Goal: Task Accomplishment & Management: Manage account settings

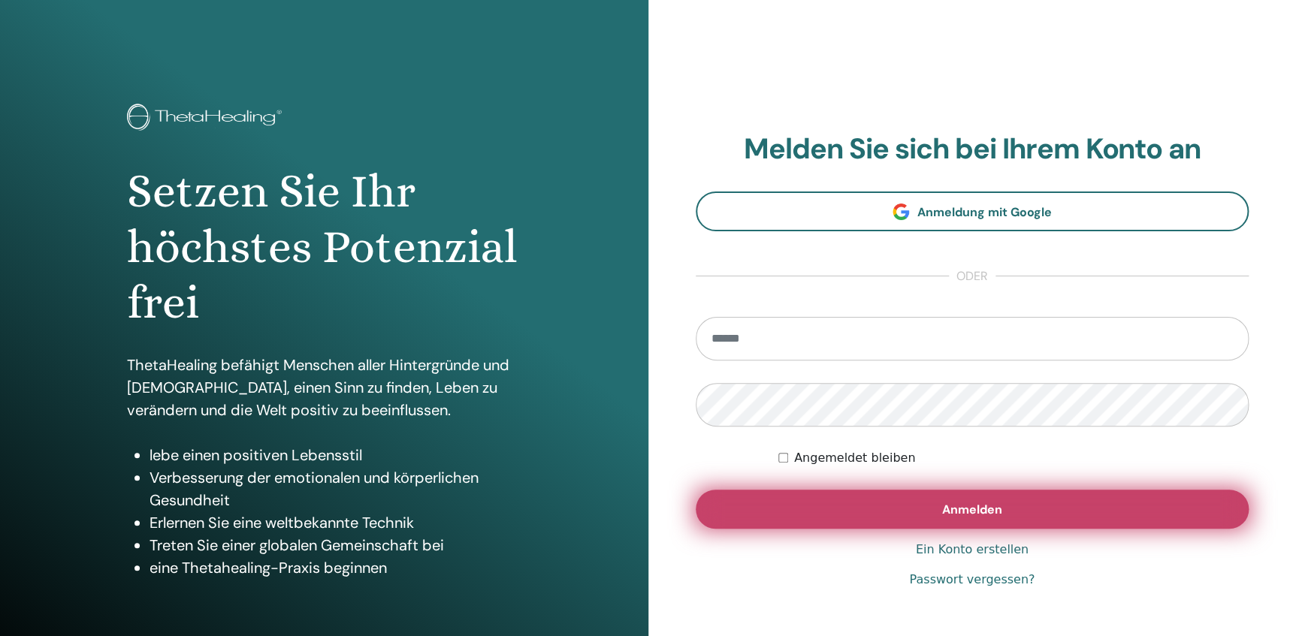
type input "**********"
click at [939, 511] on button "Anmelden" at bounding box center [973, 509] width 554 height 39
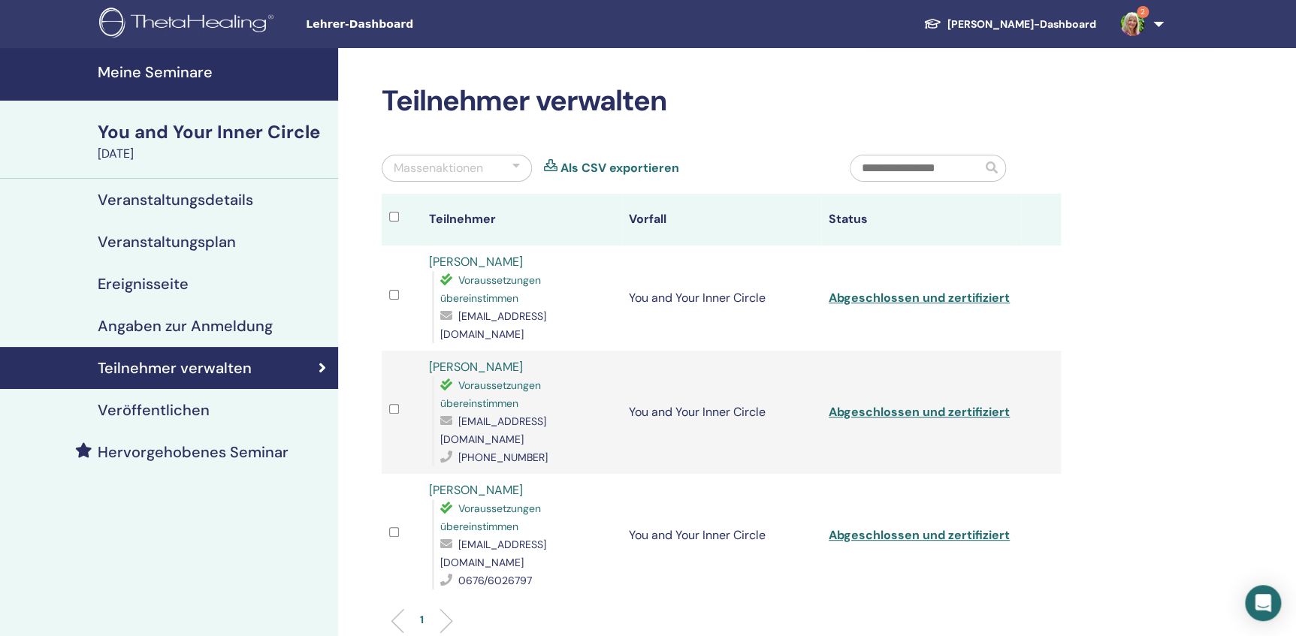
click at [143, 69] on h4 "Meine Seminare" at bounding box center [213, 72] width 231 height 18
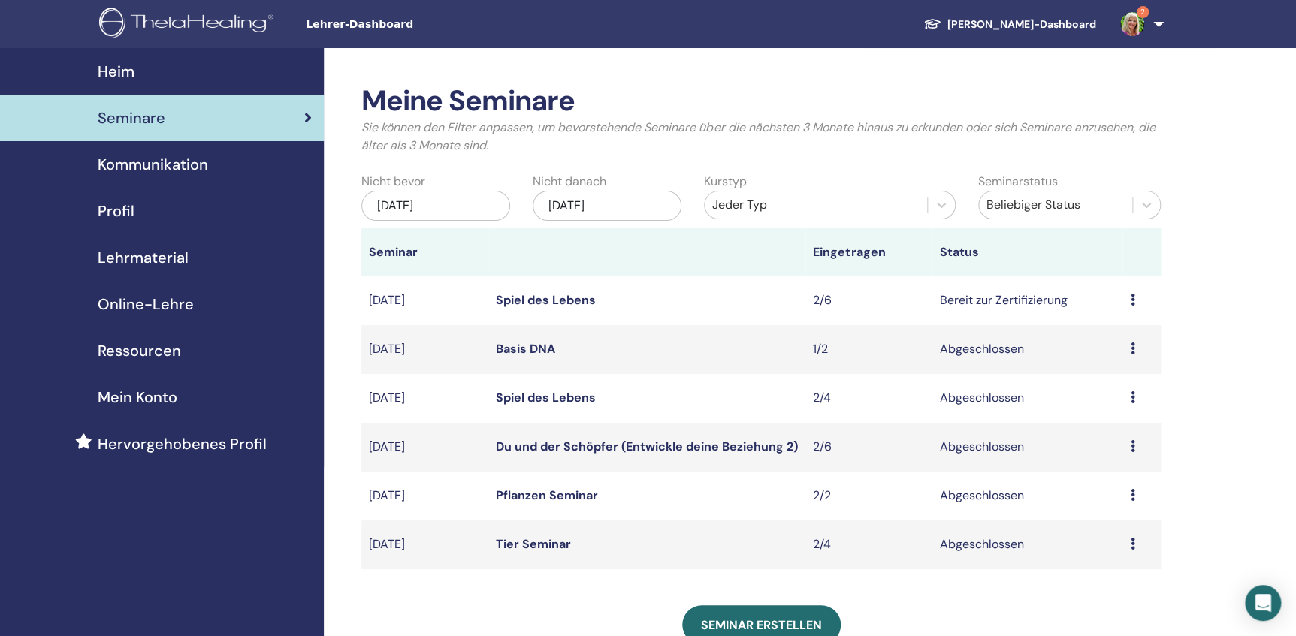
click at [1131, 300] on icon at bounding box center [1132, 300] width 5 height 12
click at [1100, 358] on link "Teilnehmer" at bounding box center [1103, 357] width 61 height 16
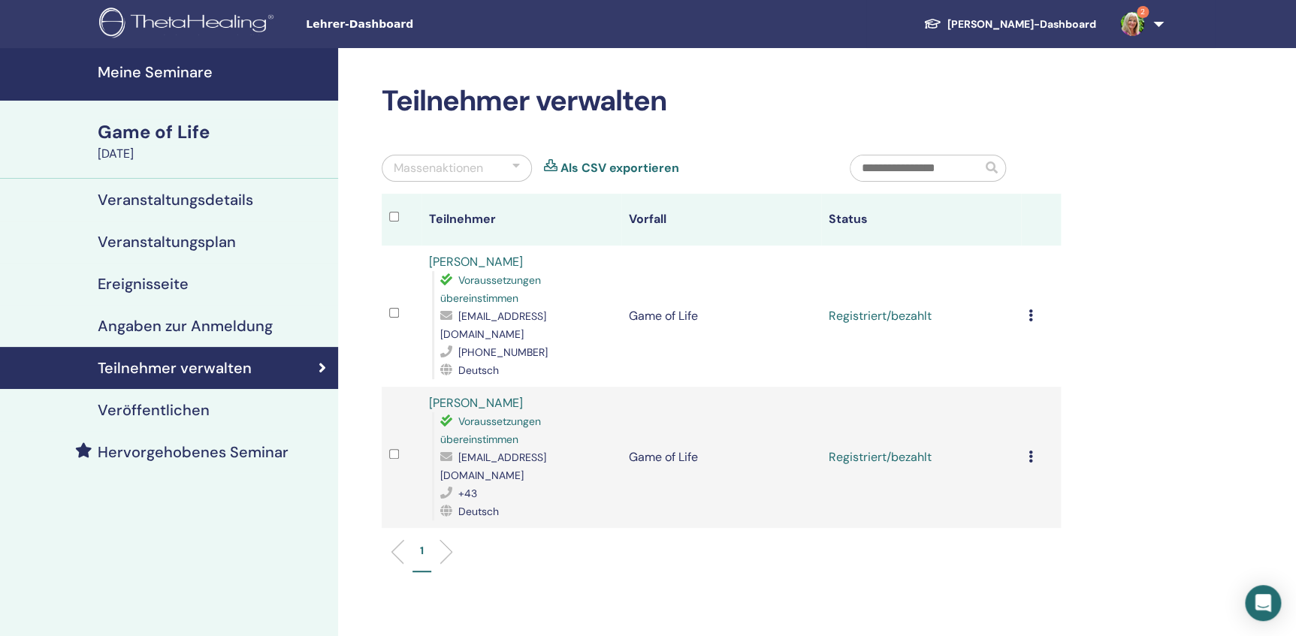
click at [1031, 311] on icon at bounding box center [1030, 315] width 5 height 12
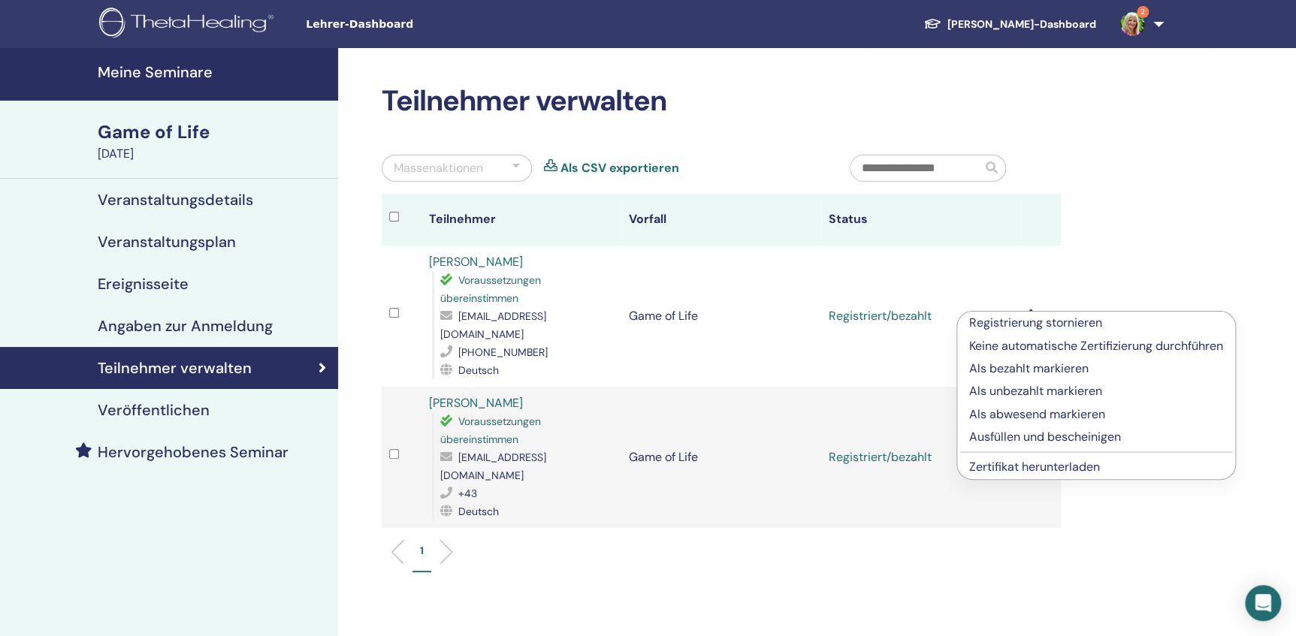
click at [1037, 436] on p "Ausfüllen und bescheinigen" at bounding box center [1096, 437] width 254 height 18
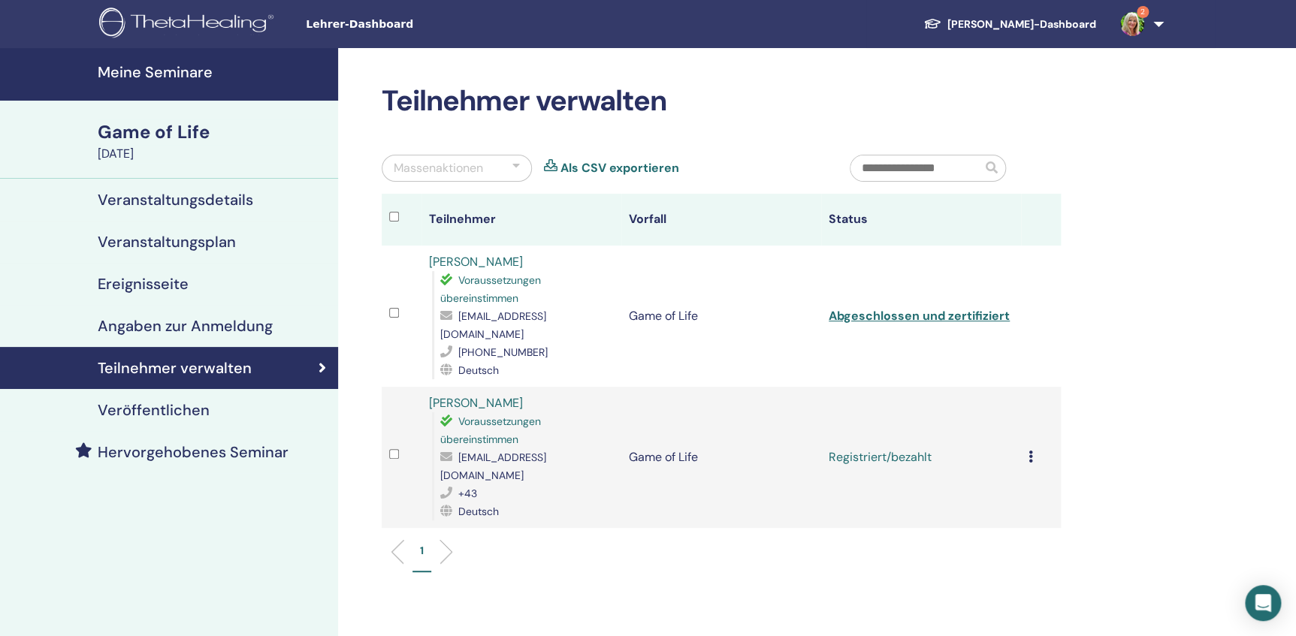
click at [1029, 451] on icon at bounding box center [1030, 457] width 5 height 12
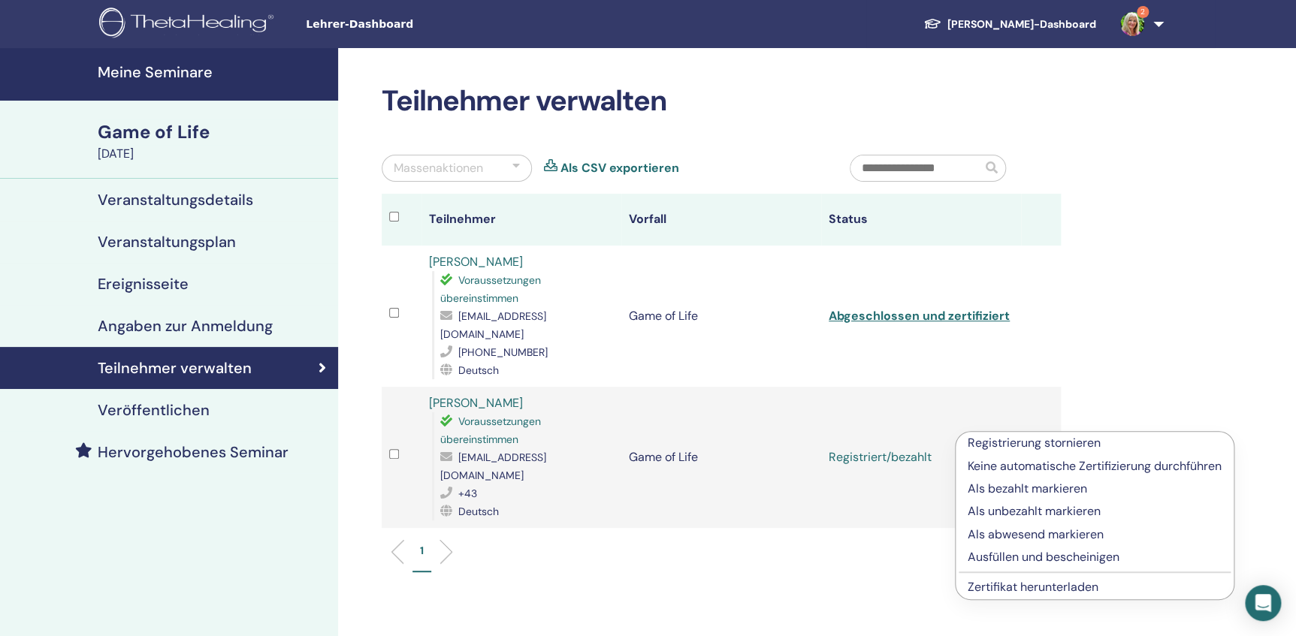
click at [1026, 554] on p "Ausfüllen und bescheinigen" at bounding box center [1095, 557] width 254 height 18
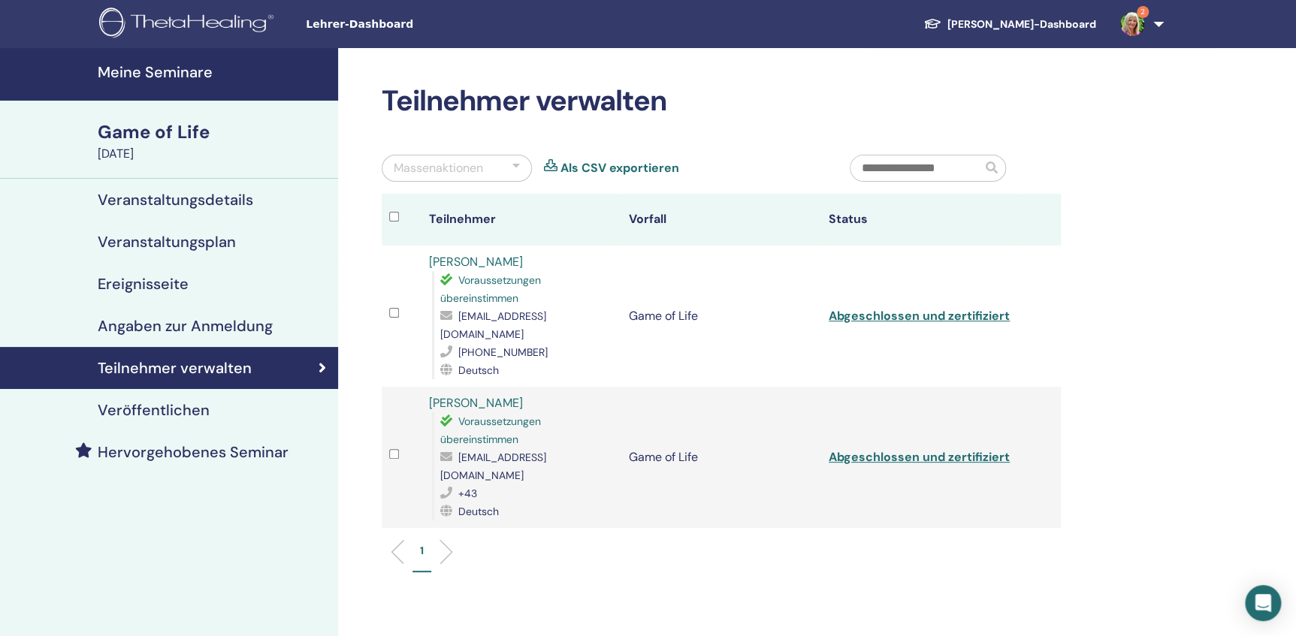
click at [170, 73] on h4 "Meine Seminare" at bounding box center [213, 72] width 231 height 18
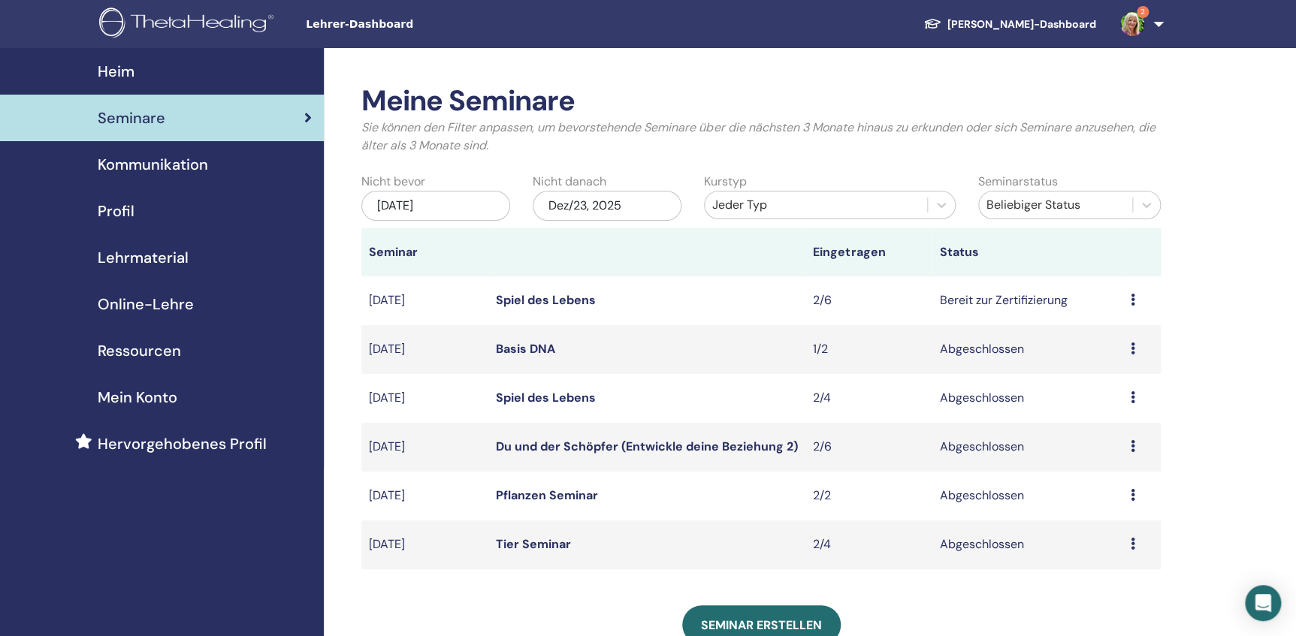
click at [458, 204] on div "[DATE]" at bounding box center [435, 206] width 149 height 30
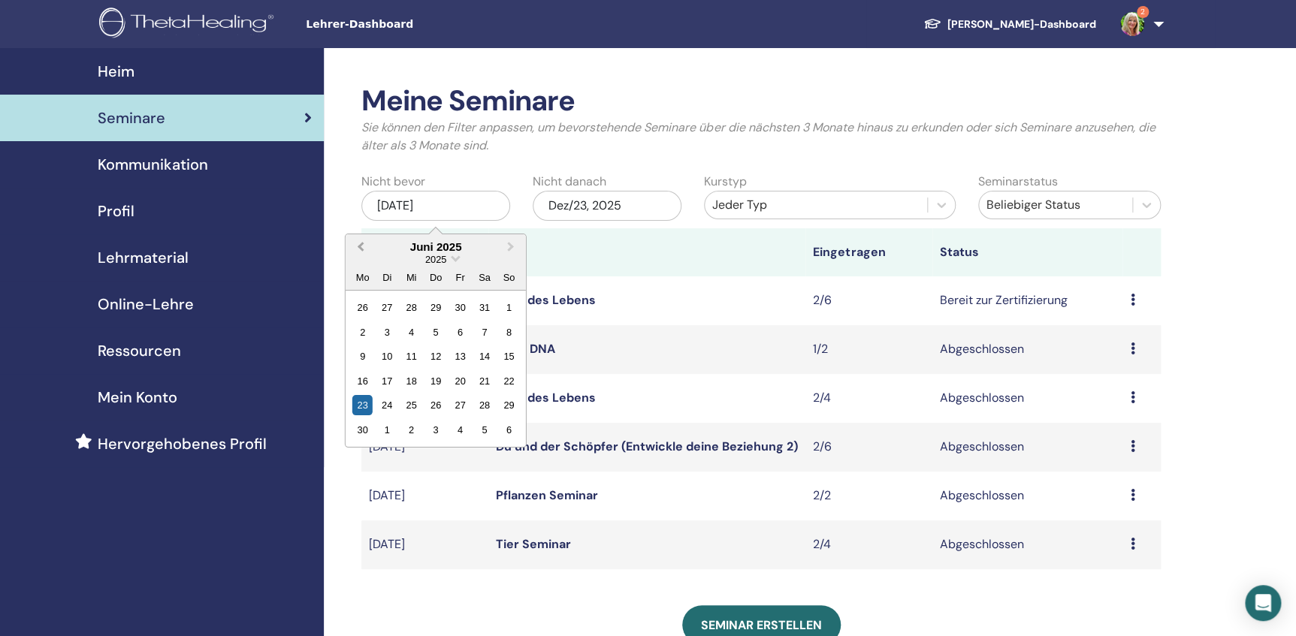
click at [358, 244] on button "Previous Month" at bounding box center [359, 248] width 24 height 24
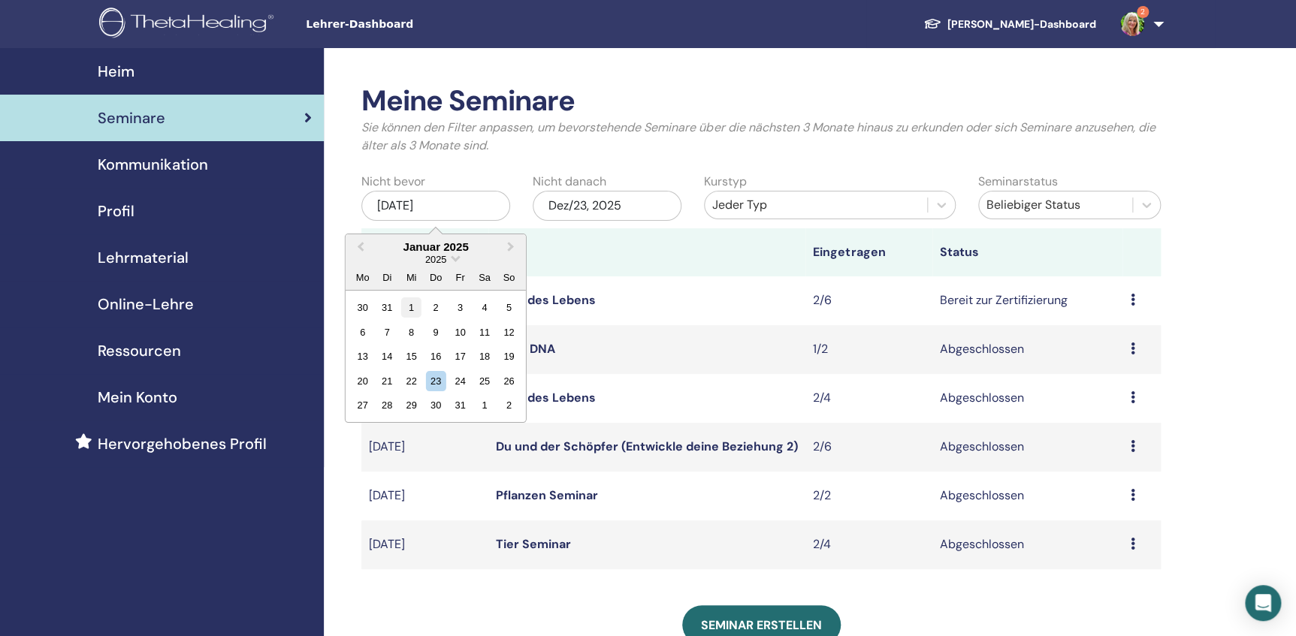
click at [410, 308] on div "1" at bounding box center [411, 307] width 20 height 20
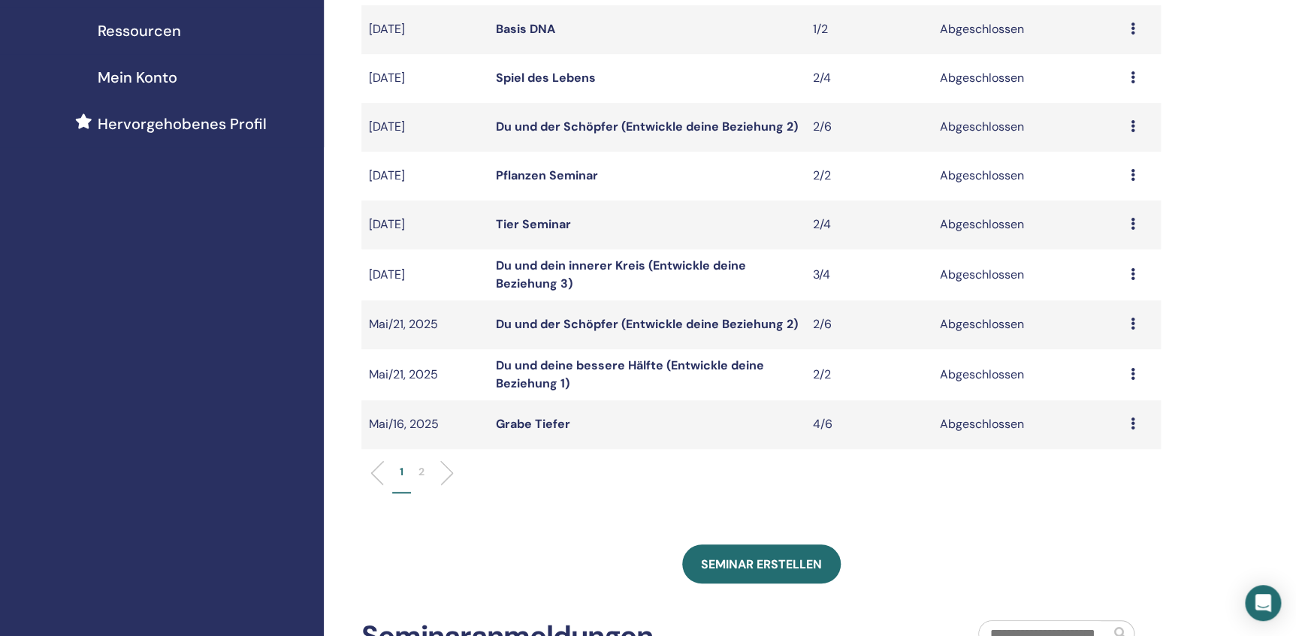
scroll to position [341, 0]
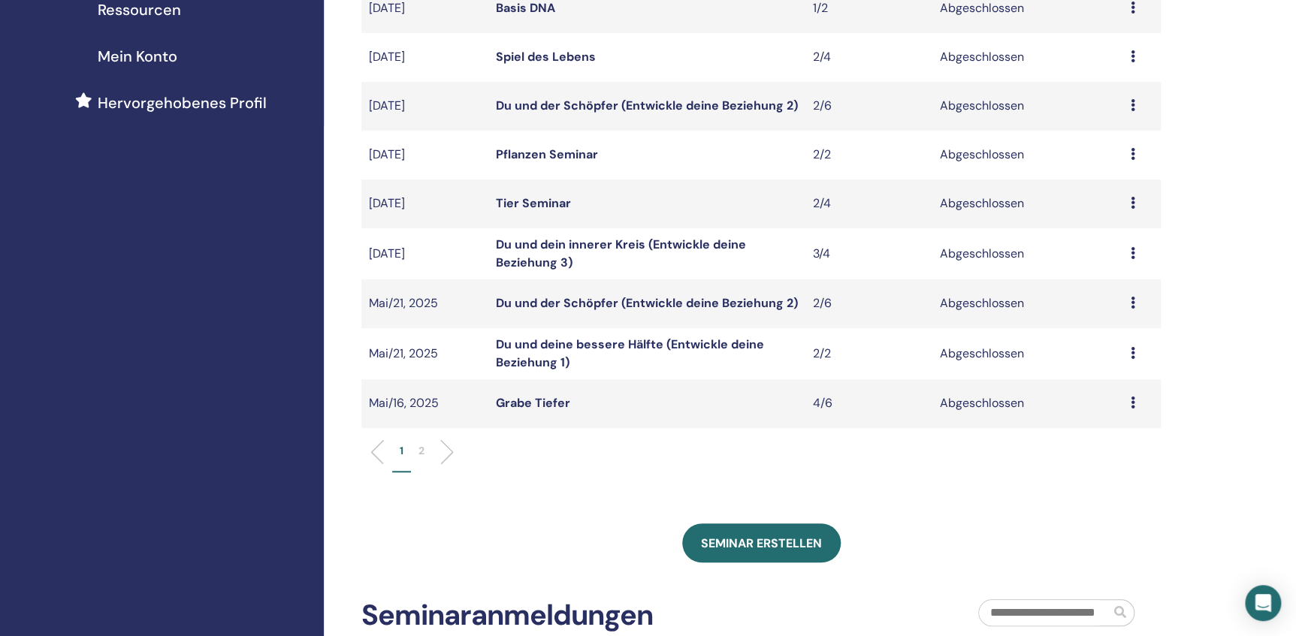
click at [421, 450] on p "2" at bounding box center [421, 451] width 6 height 16
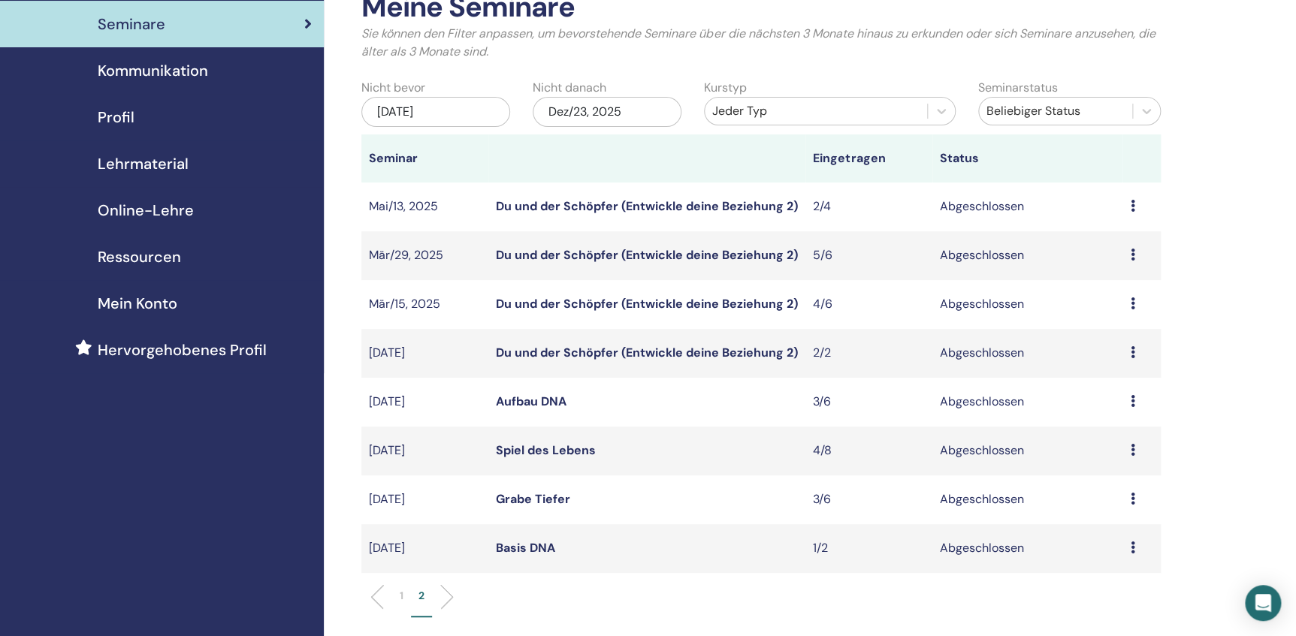
scroll to position [0, 0]
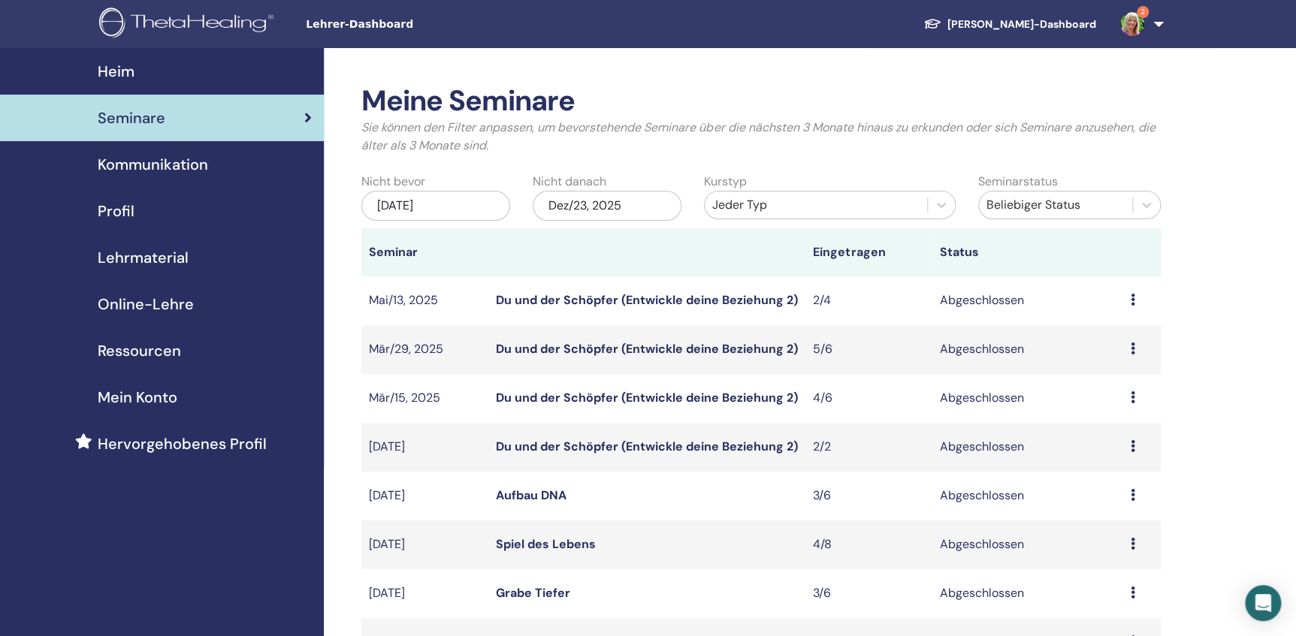
click at [116, 212] on span "Profil" at bounding box center [116, 211] width 37 height 23
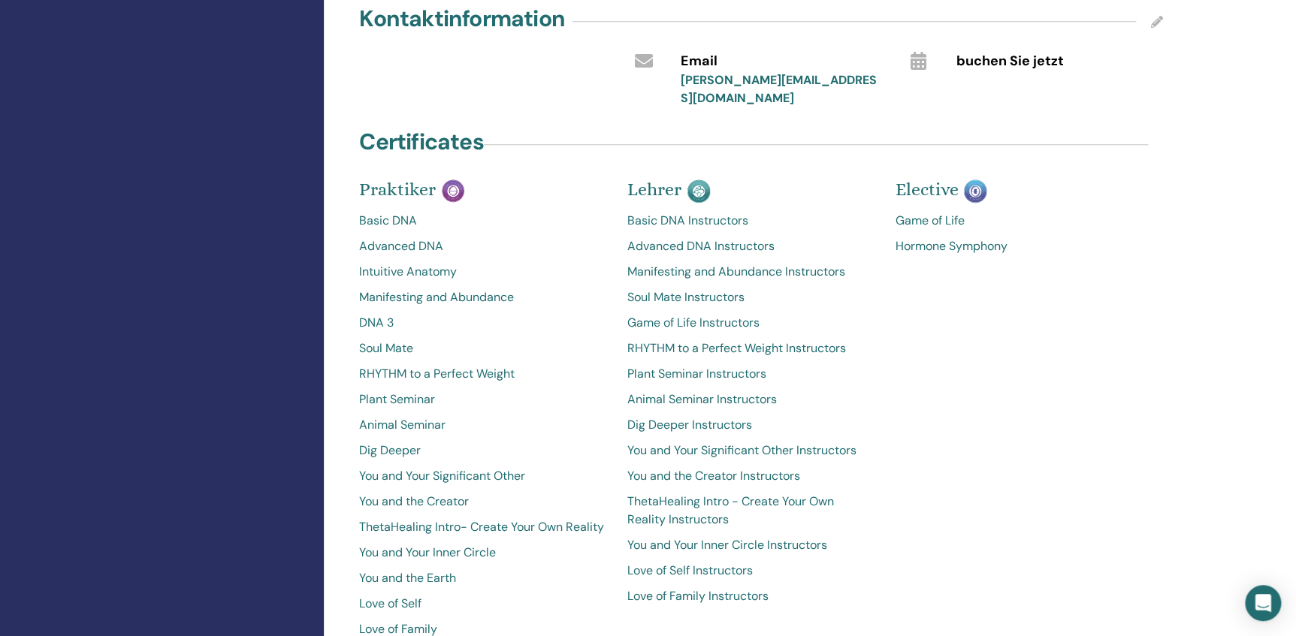
scroll to position [683, 0]
